Goal: Check status: Check status

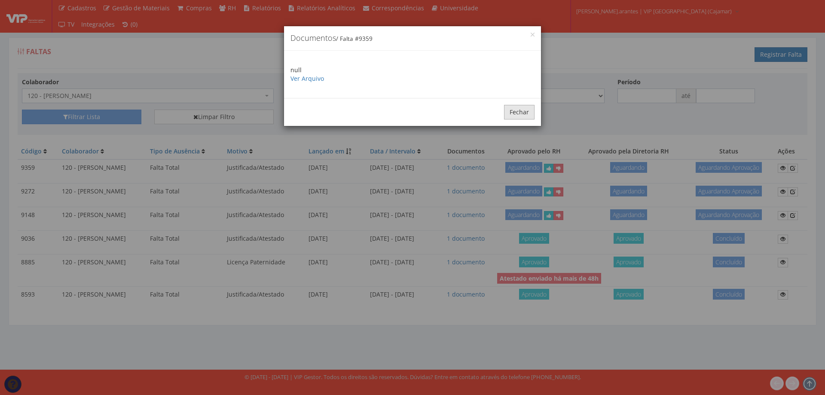
click at [526, 115] on button "Fechar" at bounding box center [519, 112] width 31 height 15
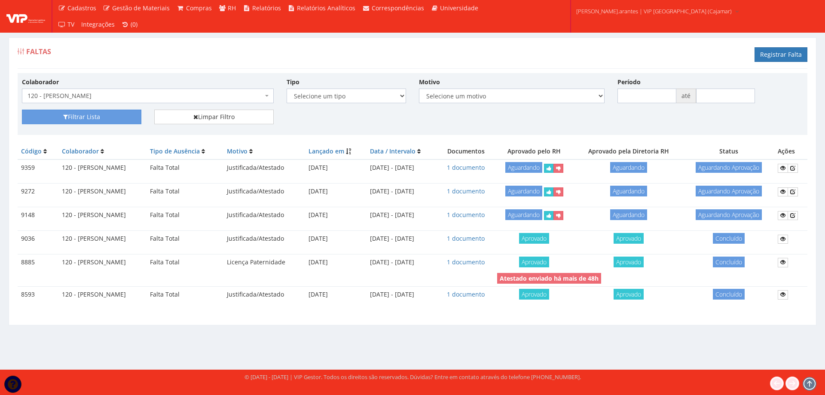
click at [136, 94] on span "120 - [PERSON_NAME]" at bounding box center [146, 96] width 236 height 9
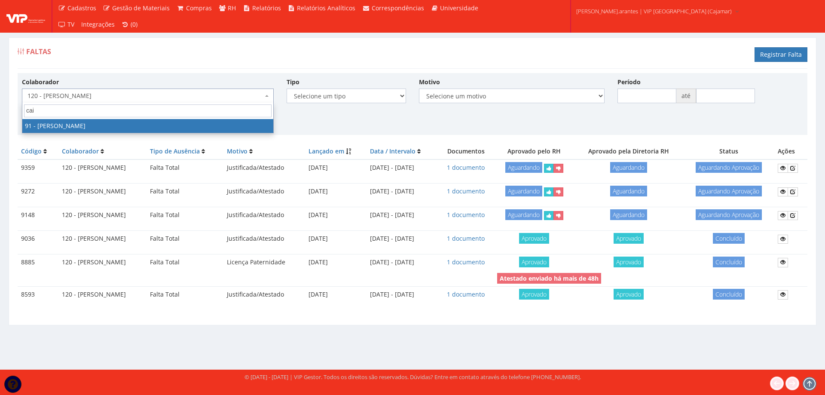
type input "caio"
select select "3371"
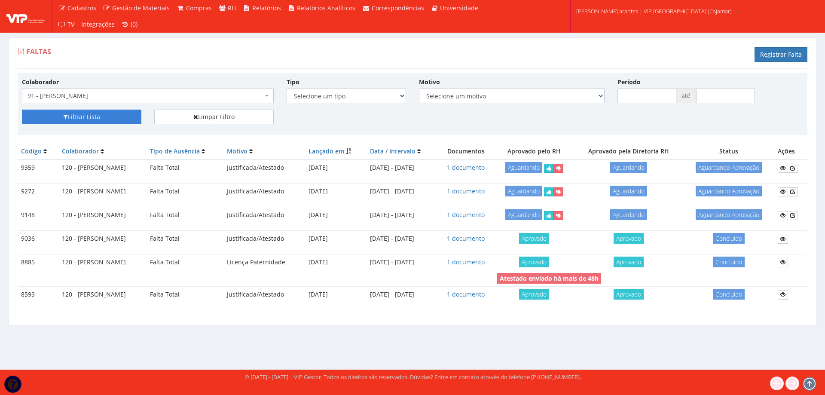
click at [77, 117] on button "Filtrar Lista" at bounding box center [81, 117] width 119 height 15
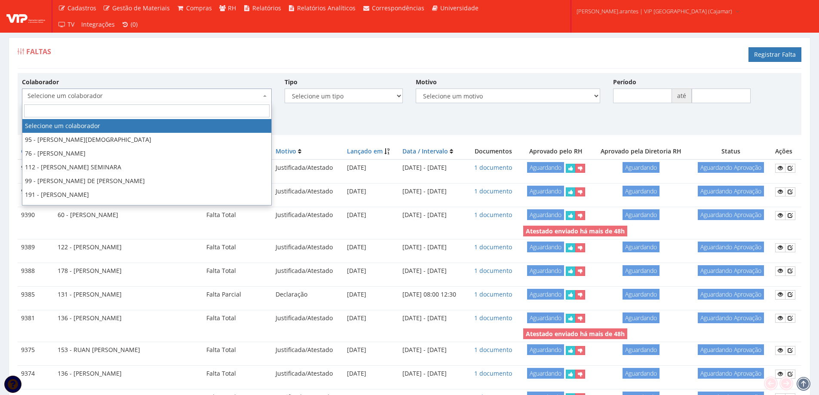
click at [98, 95] on span "Selecione um colaborador" at bounding box center [144, 96] width 233 height 9
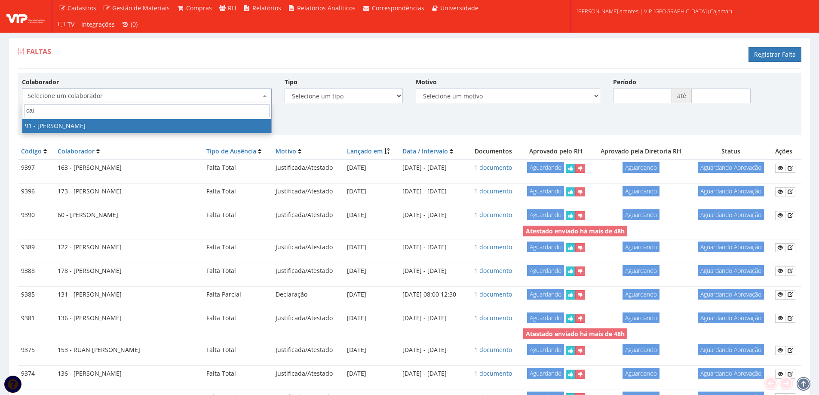
type input "caio"
select select "3371"
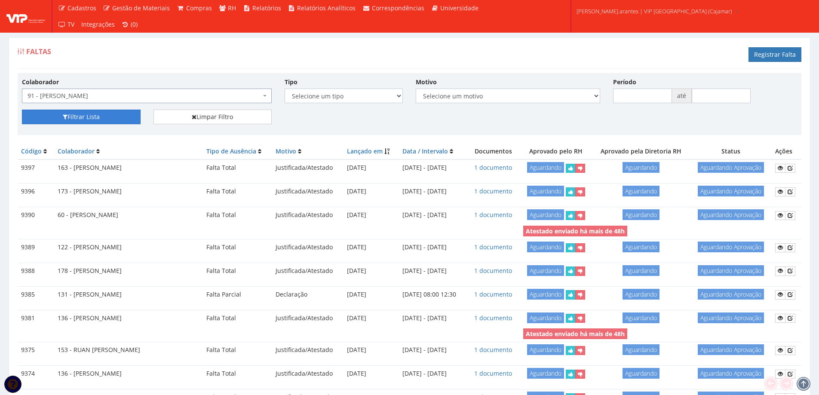
click at [109, 113] on button "Filtrar Lista" at bounding box center [81, 117] width 119 height 15
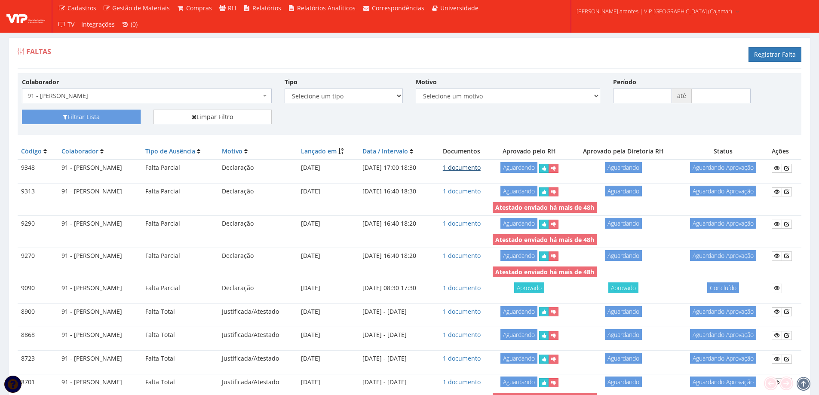
click at [479, 168] on link "1 documento" at bounding box center [462, 167] width 38 height 8
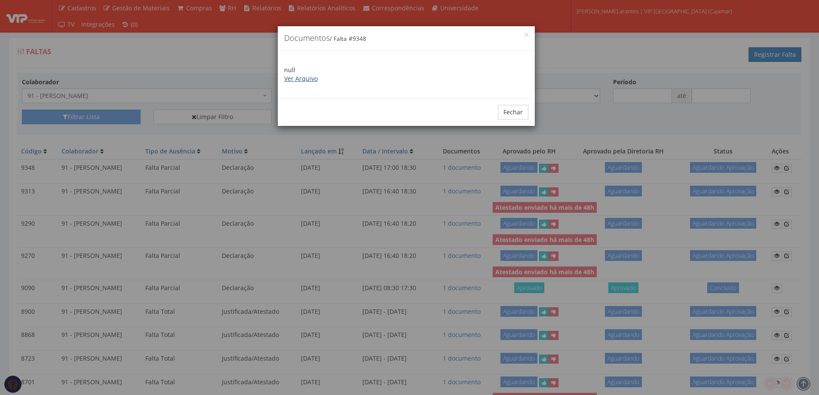
click at [309, 78] on link "Ver Arquivo" at bounding box center [301, 78] width 34 height 8
drag, startPoint x: 519, startPoint y: 107, endPoint x: 488, endPoint y: 110, distance: 31.6
click at [518, 106] on button "Fechar" at bounding box center [513, 112] width 31 height 15
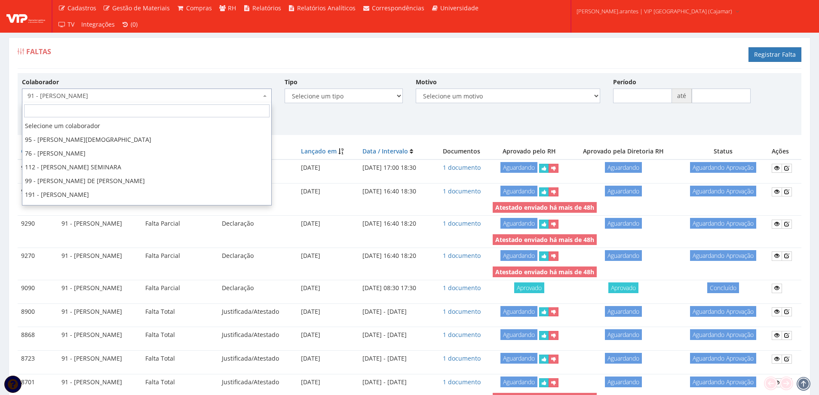
click at [141, 95] on span "91 - [PERSON_NAME]" at bounding box center [144, 96] width 233 height 9
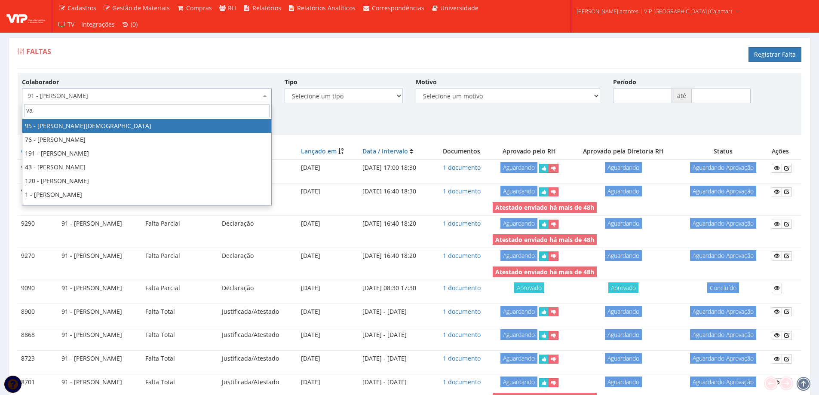
type input "vaz"
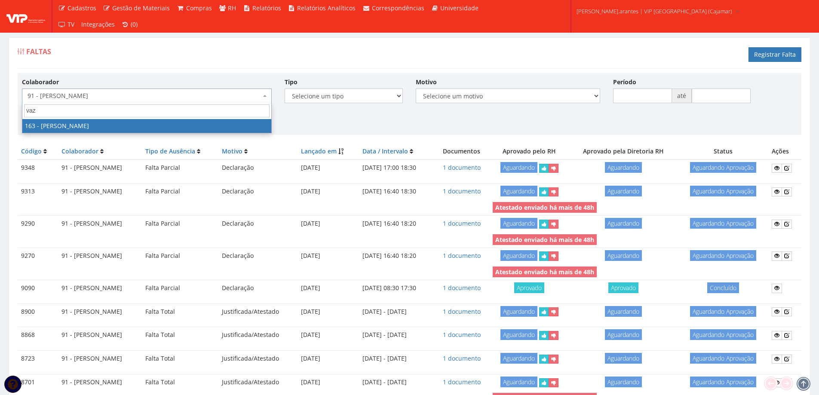
select select "4041"
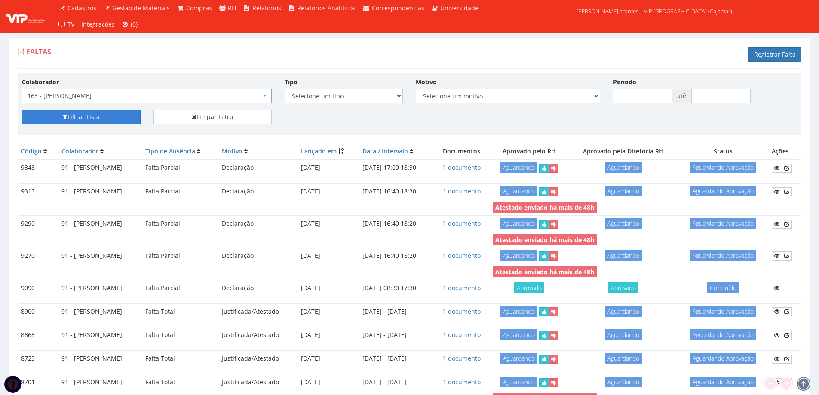
click at [89, 118] on button "Filtrar Lista" at bounding box center [81, 117] width 119 height 15
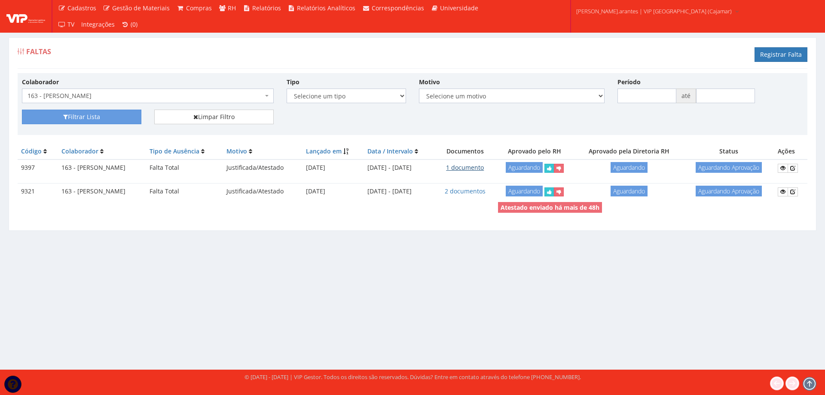
click at [480, 165] on link "1 documento" at bounding box center [465, 167] width 38 height 8
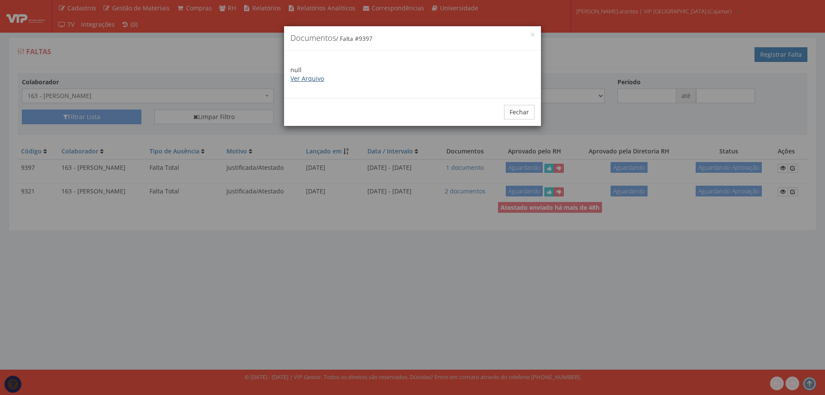
click at [305, 79] on link "Ver Arquivo" at bounding box center [308, 78] width 34 height 8
click at [518, 109] on button "Fechar" at bounding box center [519, 112] width 31 height 15
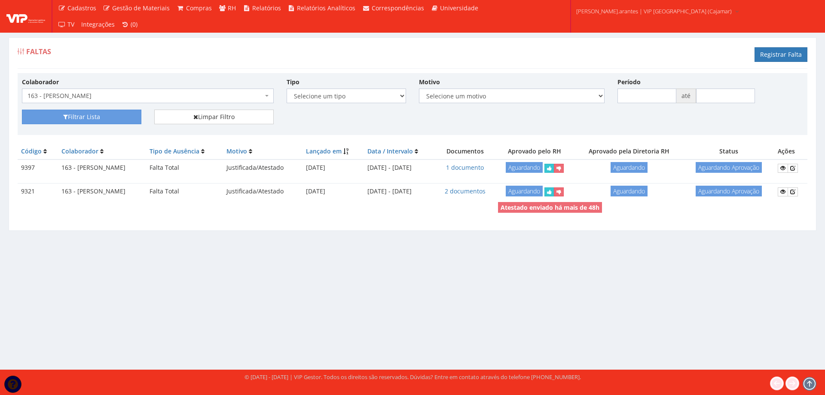
click at [142, 95] on span "163 - [PERSON_NAME]" at bounding box center [146, 96] width 236 height 9
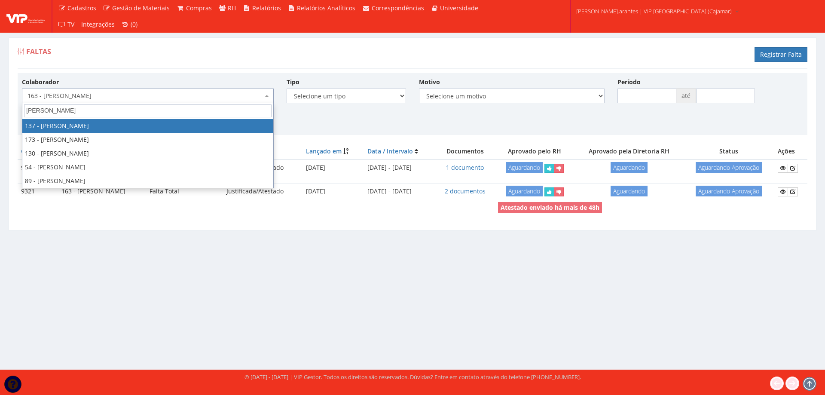
type input "fabio"
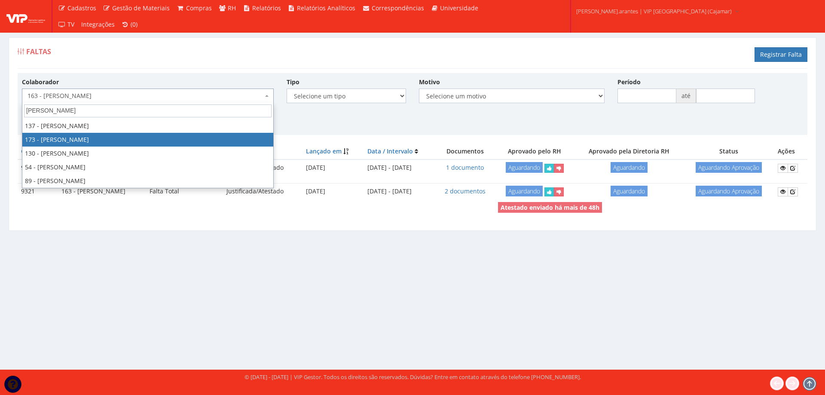
select select "4059"
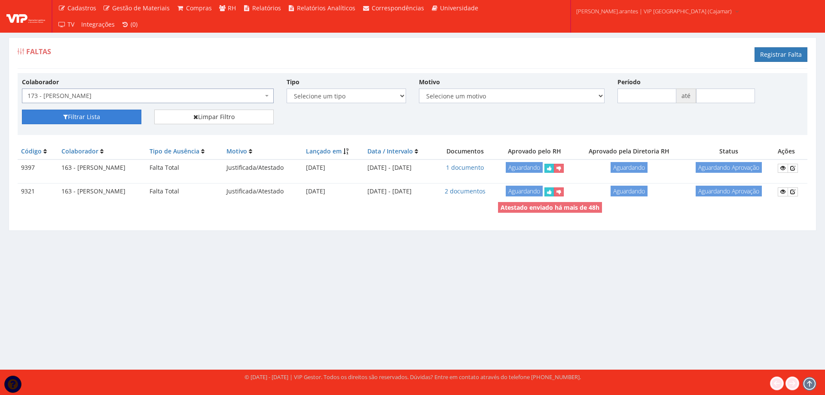
click at [123, 118] on button "Filtrar Lista" at bounding box center [81, 117] width 119 height 15
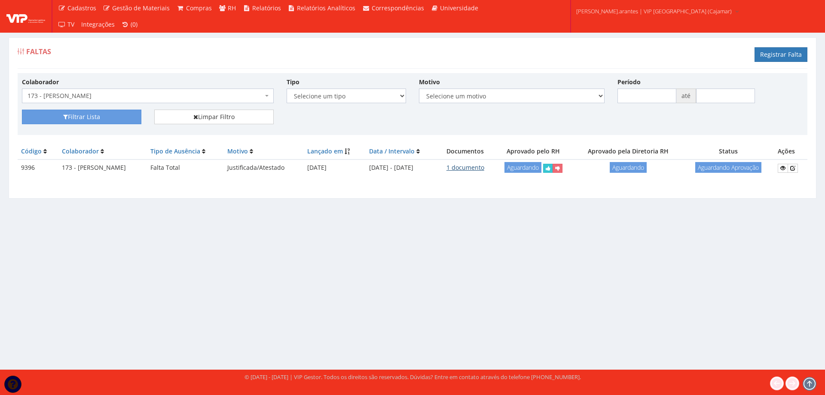
click at [481, 167] on link "1 documento" at bounding box center [466, 167] width 38 height 8
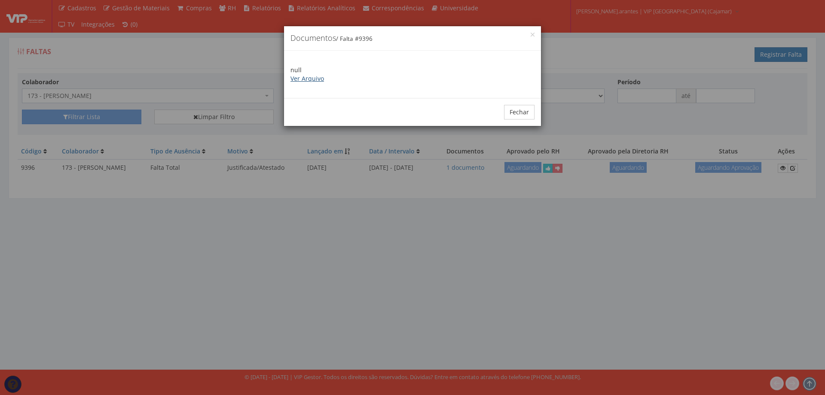
click at [298, 79] on link "Ver Arquivo" at bounding box center [308, 78] width 34 height 8
